Goal: Information Seeking & Learning: Learn about a topic

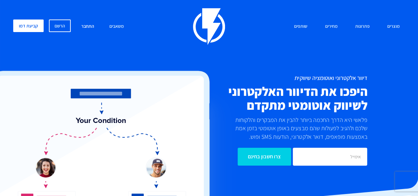
click at [91, 24] on link "התחבר" at bounding box center [87, 26] width 23 height 14
click at [63, 23] on link "הרשם" at bounding box center [60, 25] width 22 height 13
click at [84, 27] on link "התחבר" at bounding box center [87, 26] width 23 height 14
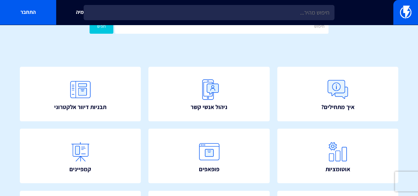
scroll to position [53, 0]
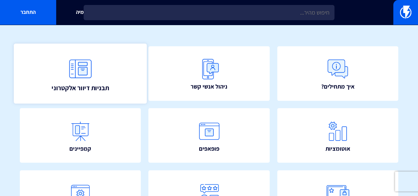
click at [99, 72] on link "תבניות דיוור אלקטרוני" at bounding box center [80, 73] width 133 height 60
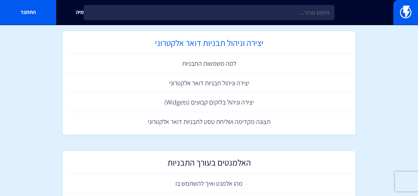
scroll to position [40, 0]
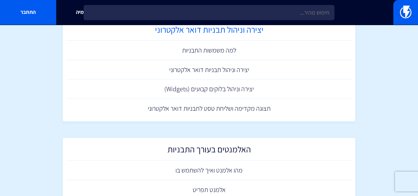
click at [245, 70] on link "יצירה וניהול תבניות דואר אלקטרוני" at bounding box center [209, 69] width 286 height 19
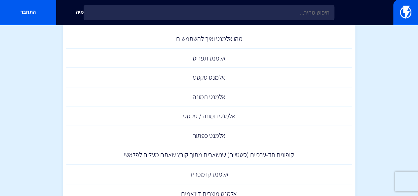
scroll to position [172, 0]
